Goal: Information Seeking & Learning: Learn about a topic

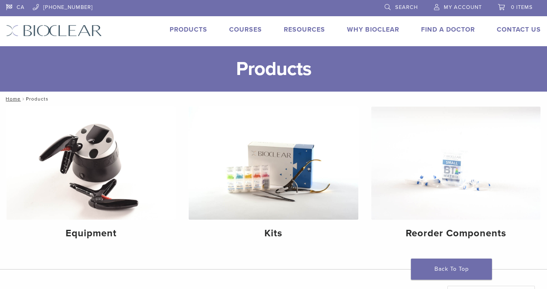
click at [242, 31] on link "Courses" at bounding box center [245, 29] width 33 height 8
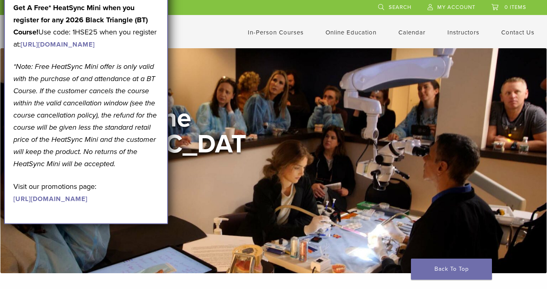
click at [79, 49] on link "[URL][DOMAIN_NAME]" at bounding box center [58, 44] width 74 height 8
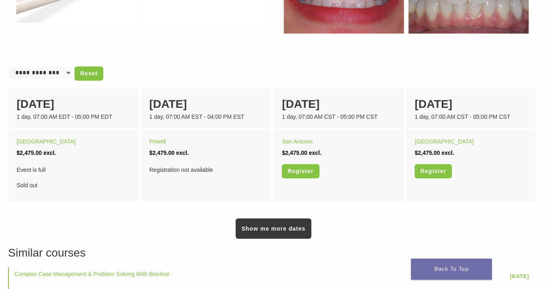
scroll to position [479, 0]
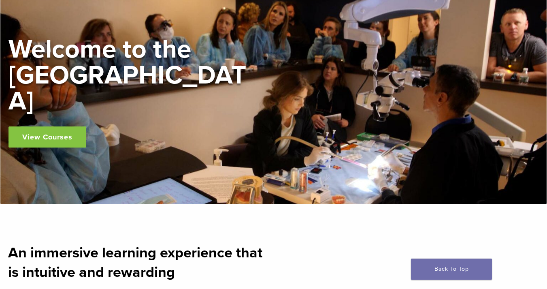
scroll to position [70, 0]
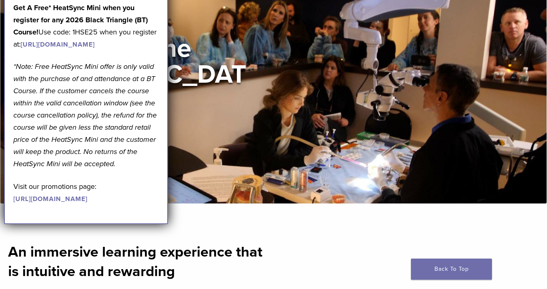
click at [87, 203] on link "https://pages.bioclearmatrix.com/Bioclear-Product-Promotion-Page" at bounding box center [50, 199] width 74 height 8
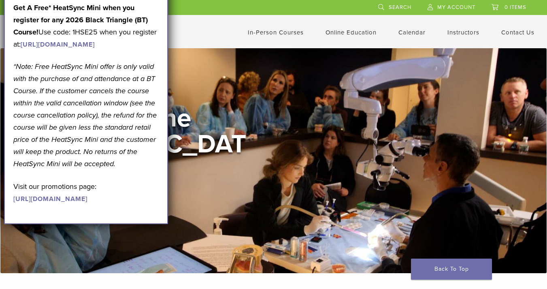
click at [240, 21] on div "US 1.855.712.5327 Search My Account 0 items Cart No products in the cart. Back …" at bounding box center [273, 20] width 534 height 40
click at [428, 265] on link "Back To Top" at bounding box center [451, 268] width 81 height 21
click at [343, 64] on link "Self Guided" at bounding box center [351, 64] width 49 height 18
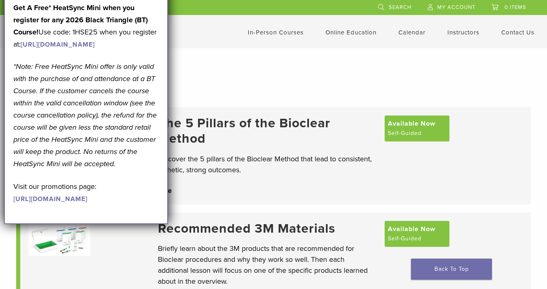
click at [312, 67] on div at bounding box center [273, 68] width 547 height 40
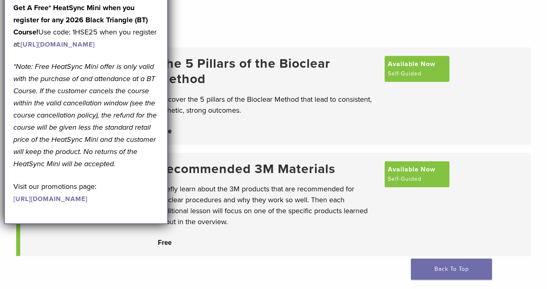
scroll to position [60, 0]
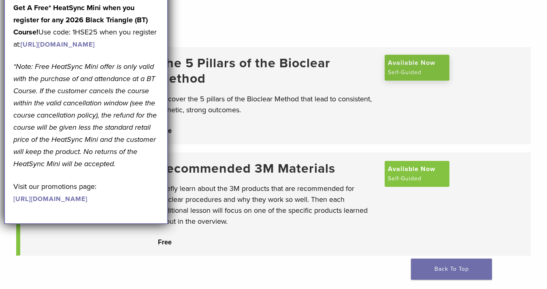
click at [416, 70] on link "Available Now Self-Guided" at bounding box center [416, 68] width 65 height 26
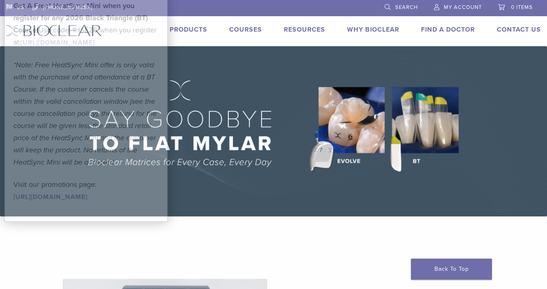
click at [198, 29] on link "Products" at bounding box center [189, 29] width 38 height 8
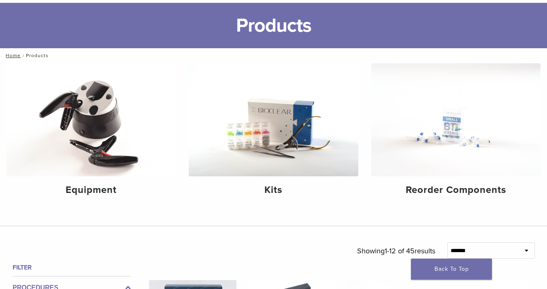
scroll to position [70, 0]
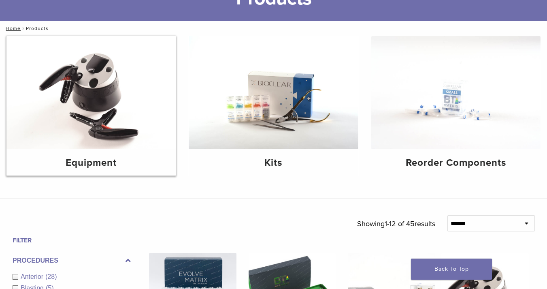
click at [112, 121] on img at bounding box center [90, 92] width 169 height 113
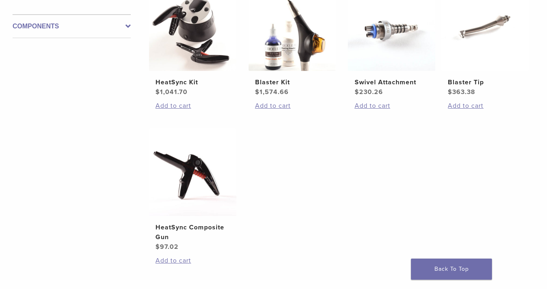
scroll to position [119, 0]
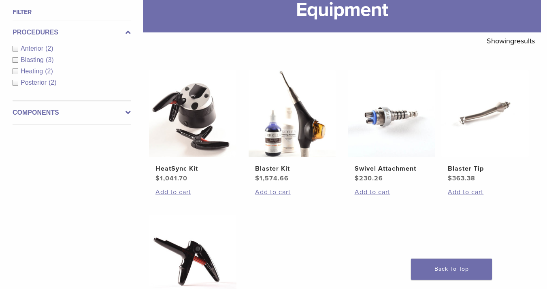
click at [45, 71] on span "(2)" at bounding box center [49, 71] width 8 height 7
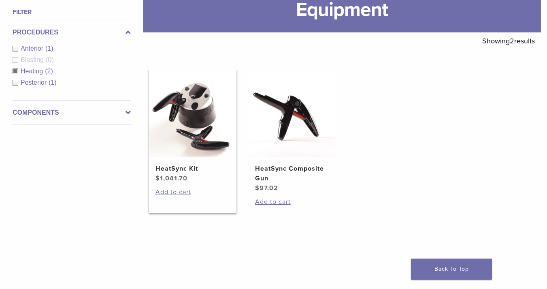
click at [191, 112] on img at bounding box center [192, 113] width 87 height 87
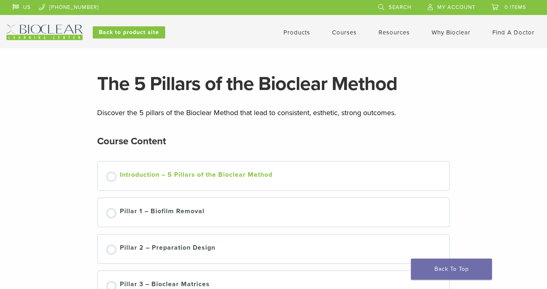
click at [123, 177] on div "Introduction – 5 Pillars of the Bioclear Method" at bounding box center [196, 176] width 153 height 12
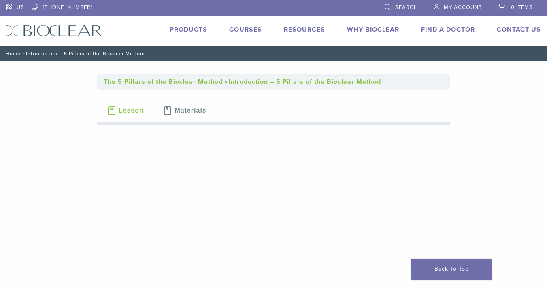
click at [204, 113] on span "Materials" at bounding box center [190, 110] width 32 height 6
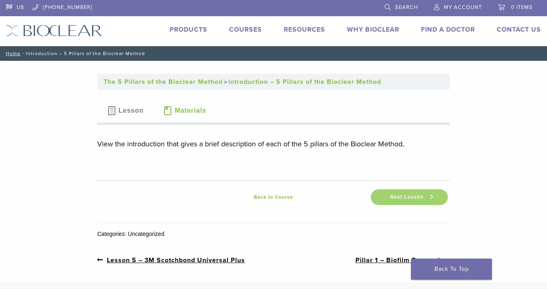
click at [416, 198] on span "Next Lesson" at bounding box center [406, 197] width 43 height 6
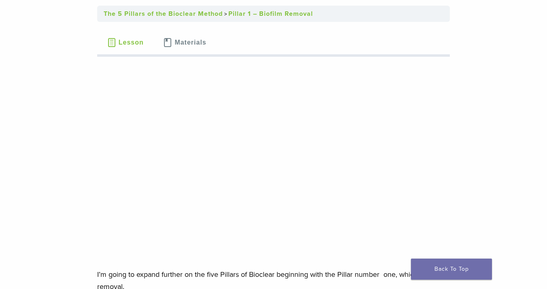
scroll to position [23, 0]
